Goal: Information Seeking & Learning: Learn about a topic

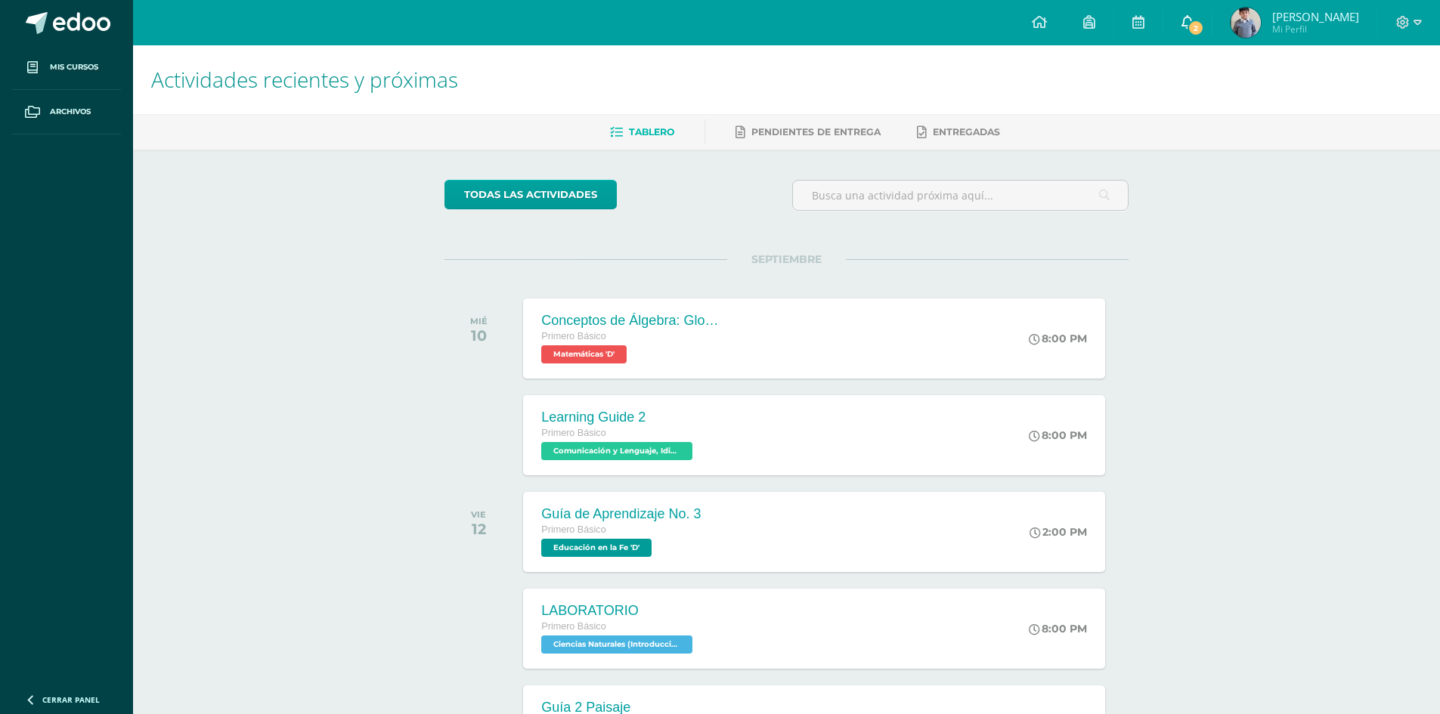
click at [1200, 23] on link "2" at bounding box center [1187, 22] width 48 height 45
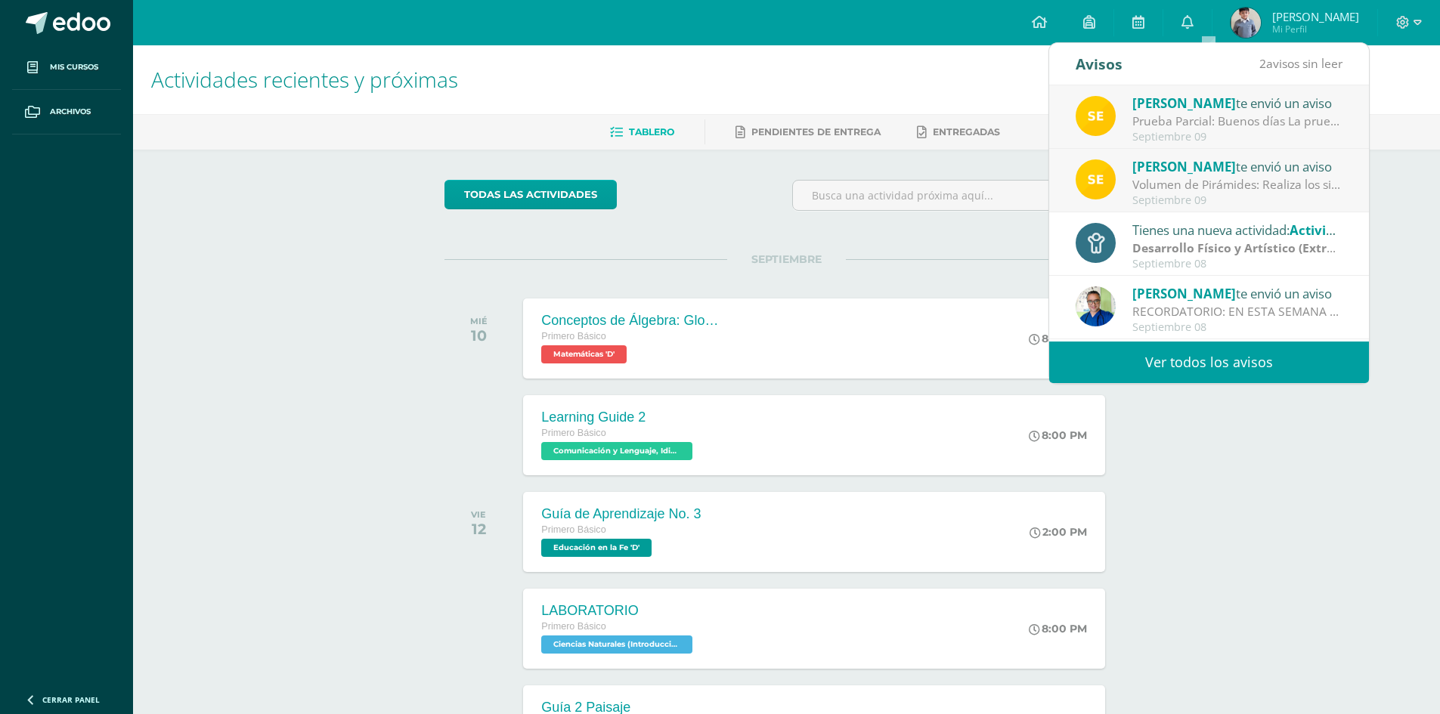
click at [1227, 193] on div "Volumen de Pirámides: Realiza los siguientes ejercicios en tu cuaderno. Debes e…" at bounding box center [1237, 184] width 210 height 17
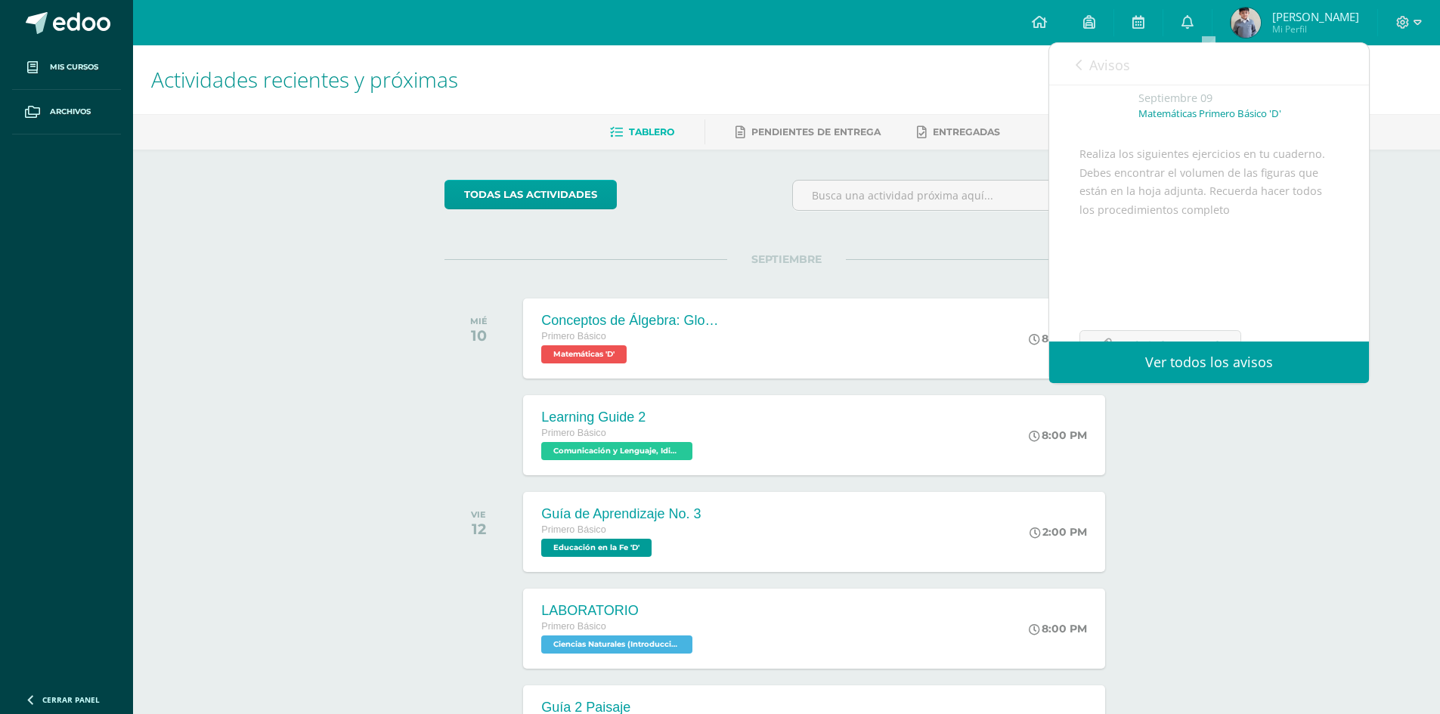
scroll to position [126, 0]
click at [1121, 309] on span "Archivo Adjunto" at bounding box center [1170, 295] width 104 height 28
click at [1080, 66] on icon at bounding box center [1079, 65] width 6 height 12
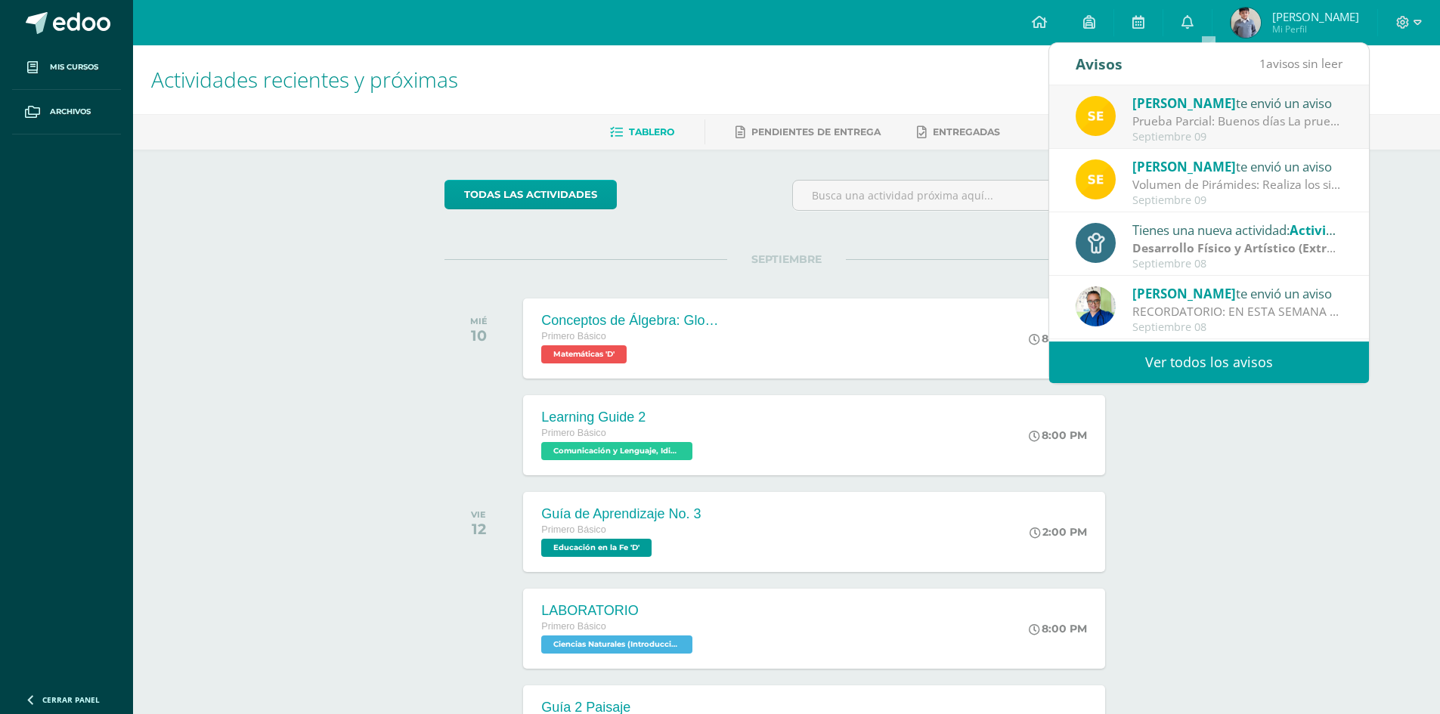
click at [1204, 121] on div "Prueba Parcial: Buenos días La prueba Parcial se realizará la próxima semana en…" at bounding box center [1237, 121] width 210 height 17
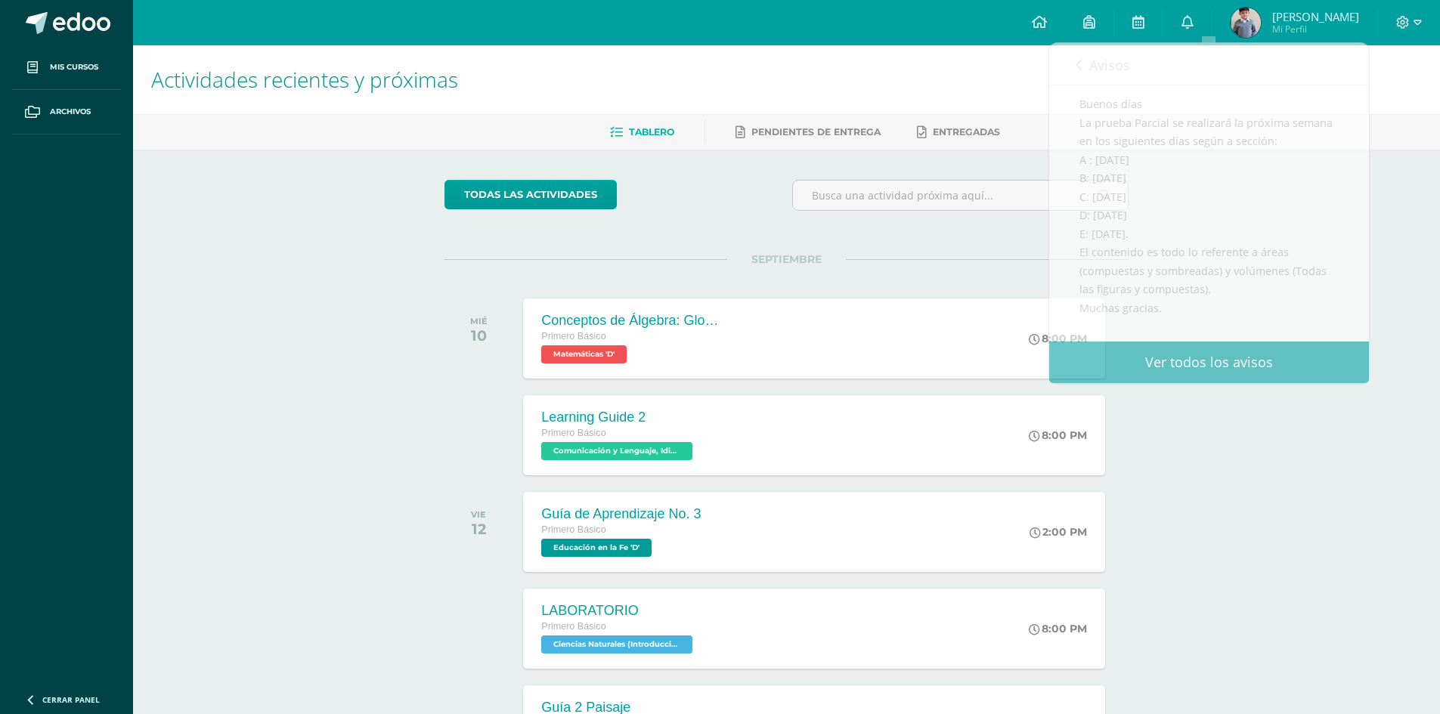
click at [1153, 603] on div "todas las Actividades No tienes actividades Échale un vistazo a los demás perío…" at bounding box center [786, 554] width 744 height 808
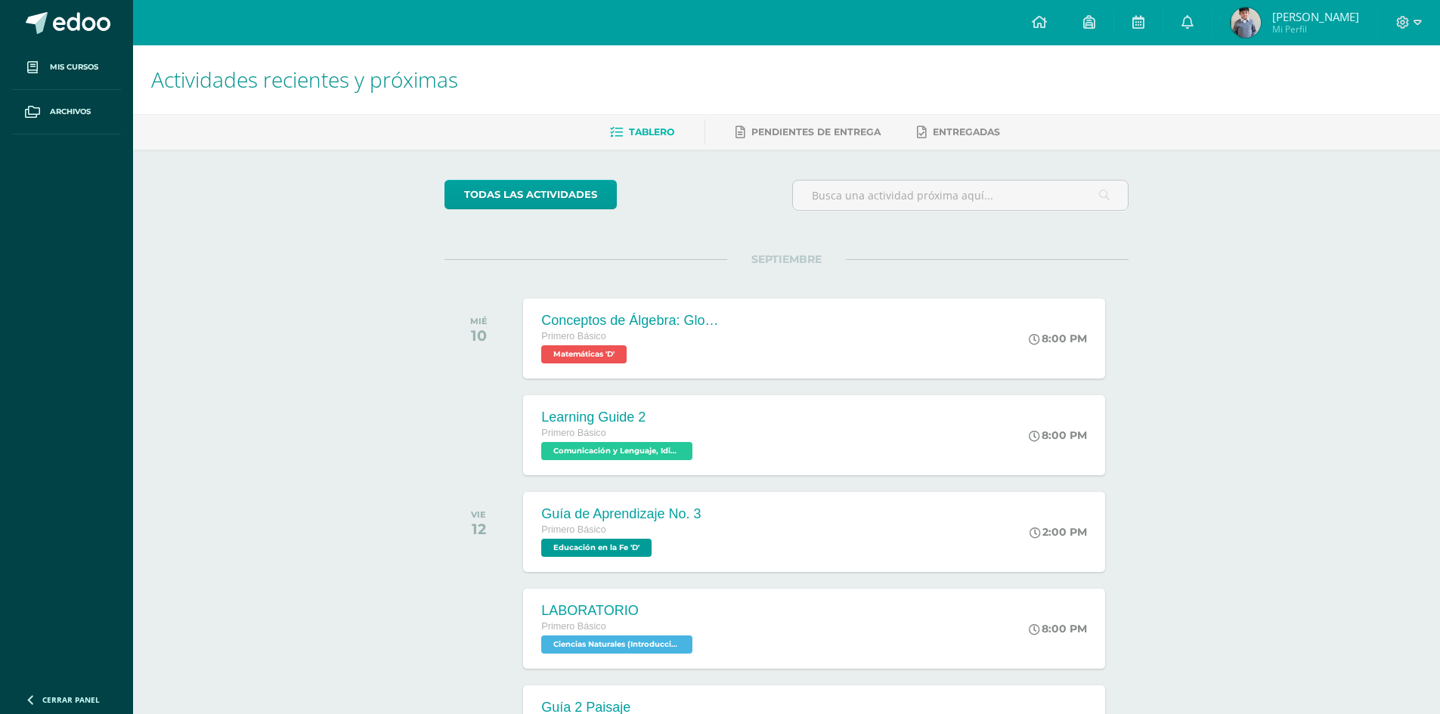
click at [0, 299] on ul "Mis cursos Archivos" at bounding box center [66, 363] width 133 height 636
